Goal: Find specific page/section: Find specific page/section

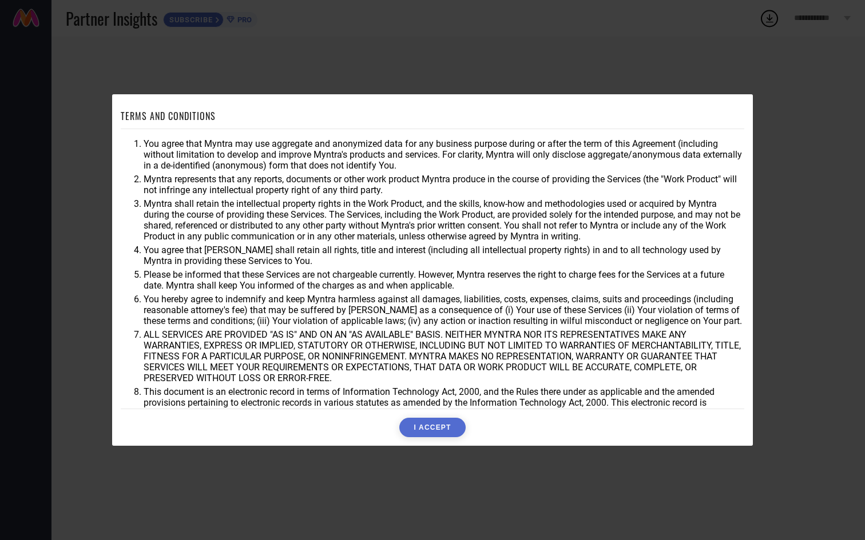
click at [441, 432] on button "I ACCEPT" at bounding box center [432, 427] width 66 height 19
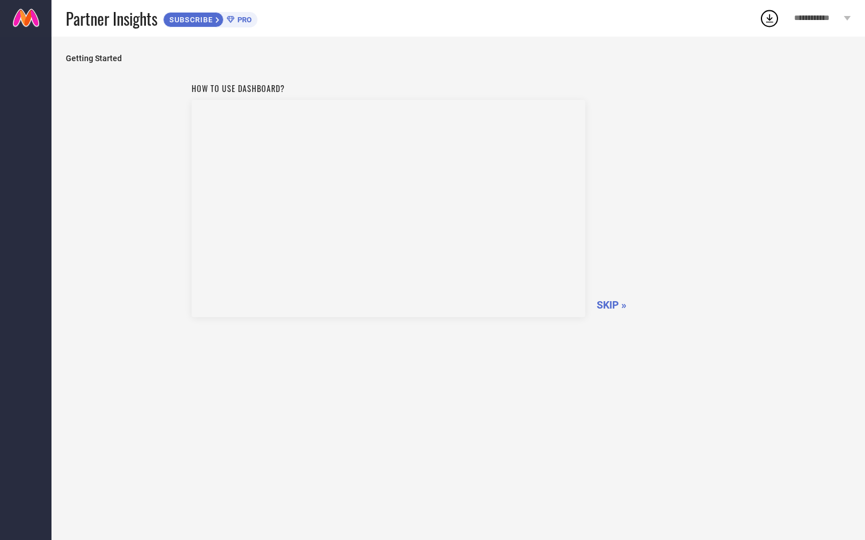
click at [604, 299] on div "How to use dashboard? SKIP »" at bounding box center [459, 198] width 534 height 242
click at [608, 304] on span "SKIP »" at bounding box center [611, 305] width 30 height 12
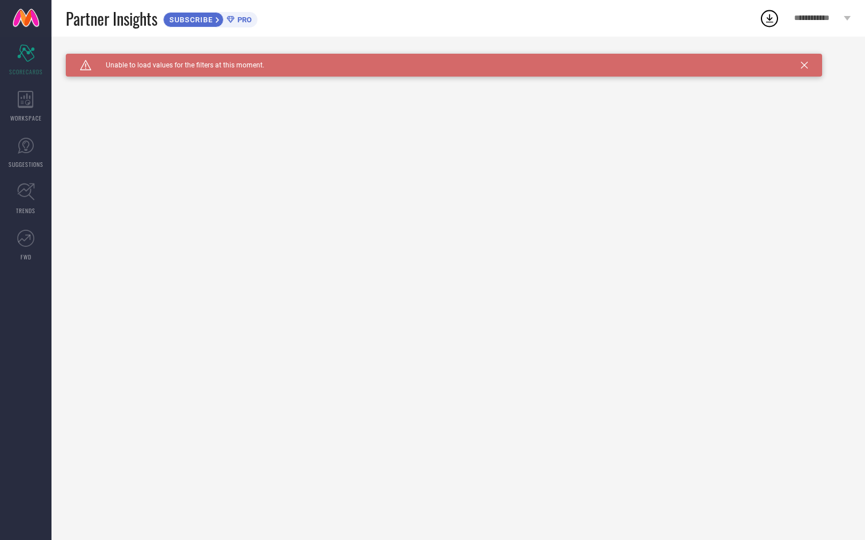
click at [241, 18] on span "PRO" at bounding box center [242, 19] width 17 height 9
